Goal: Navigation & Orientation: Find specific page/section

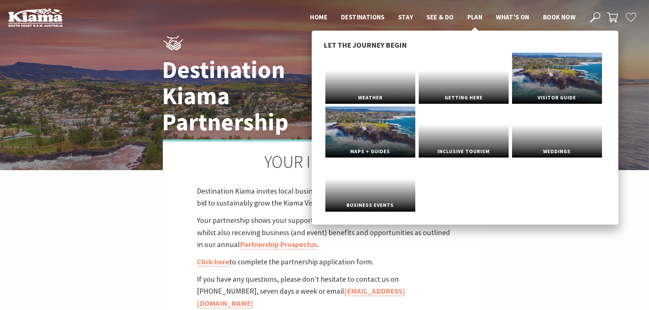
click at [476, 18] on span "Plan" at bounding box center [474, 17] width 15 height 8
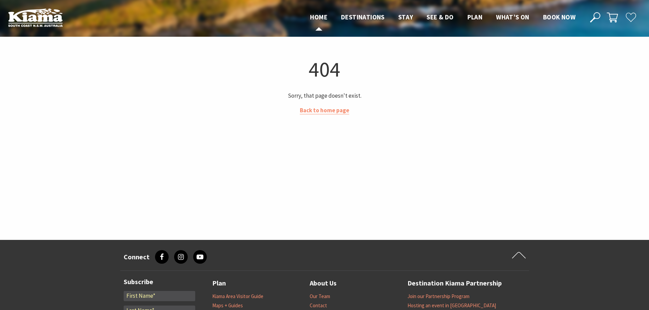
click at [320, 16] on span "Home" at bounding box center [318, 17] width 17 height 8
click at [326, 113] on link "Back to home page" at bounding box center [324, 111] width 49 height 8
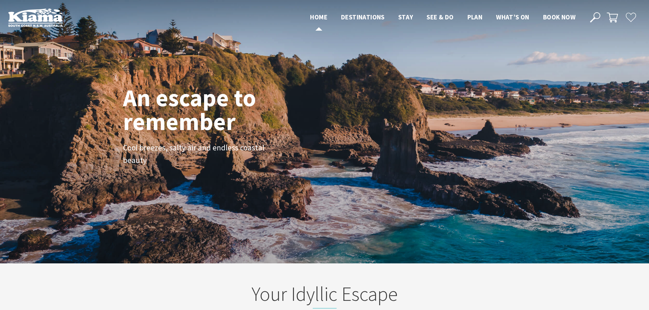
scroll to position [11, 654]
click at [315, 18] on span "Home" at bounding box center [318, 17] width 17 height 8
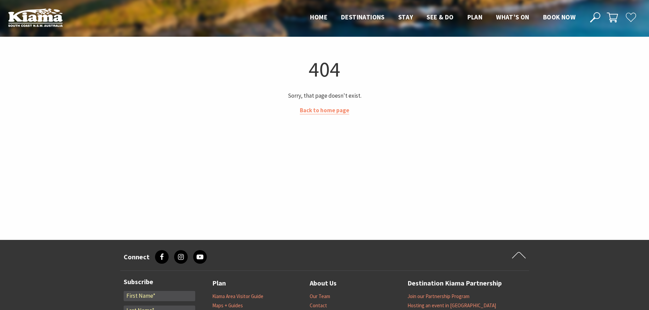
click at [315, 18] on span "Home" at bounding box center [318, 17] width 17 height 8
click at [324, 112] on link "Back to home page" at bounding box center [324, 111] width 49 height 8
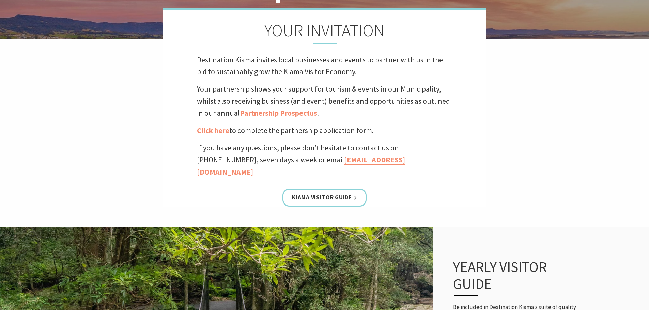
scroll to position [170, 0]
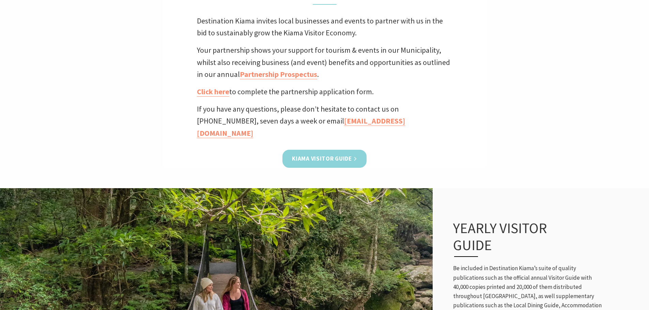
click at [334, 150] on link "Kiama Visitor Guide" at bounding box center [324, 159] width 84 height 18
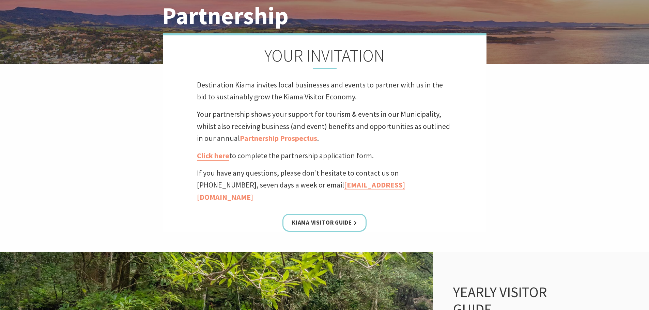
scroll to position [102, 0]
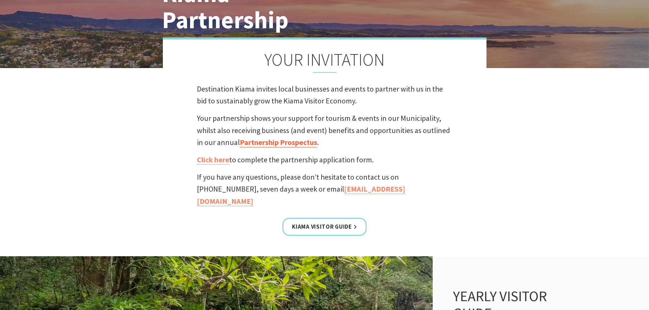
click at [299, 140] on link "Partnership Prospectus" at bounding box center [278, 143] width 77 height 10
